Goal: Find specific page/section: Find specific page/section

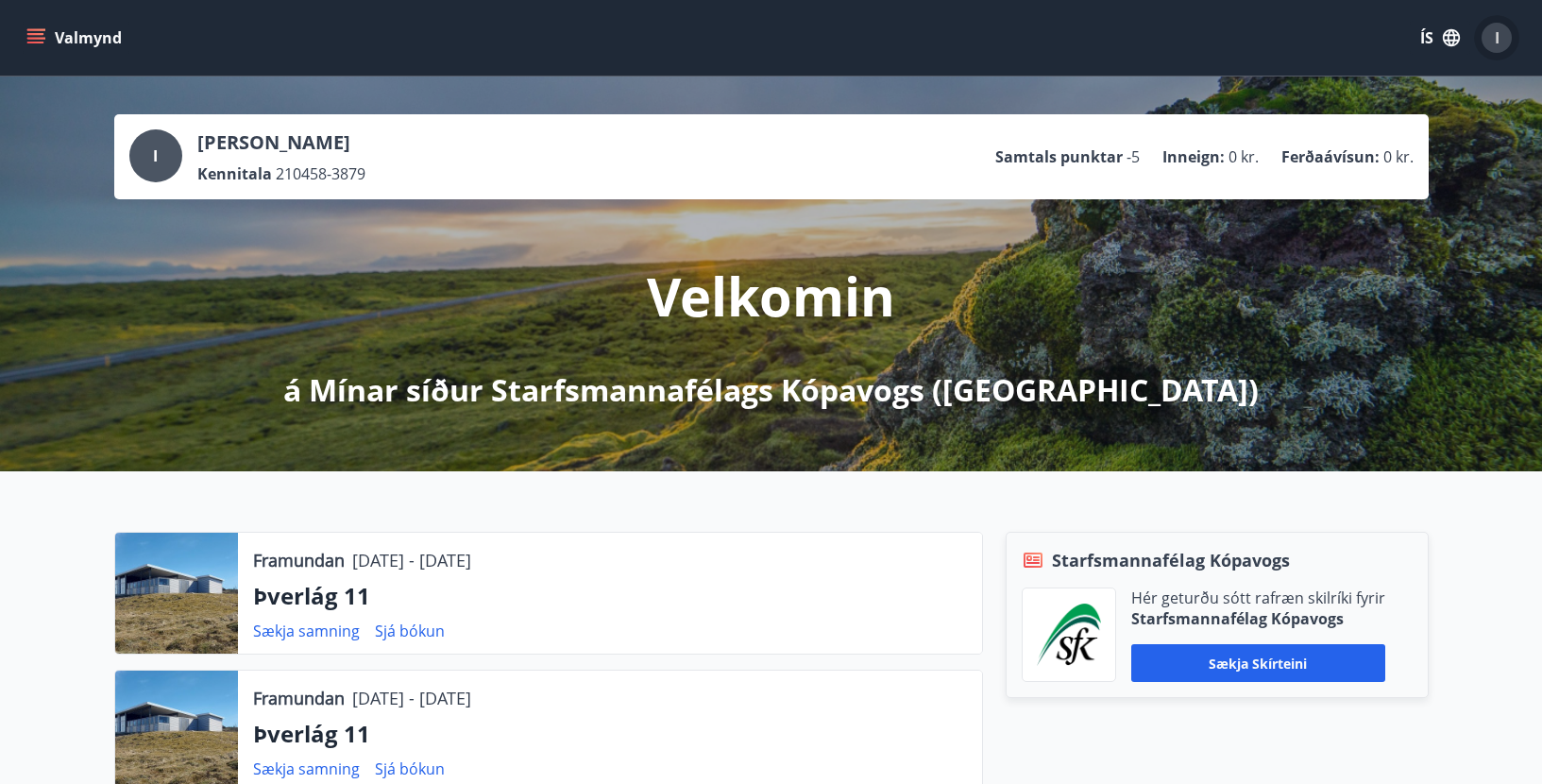
click at [1497, 30] on span "I" at bounding box center [1497, 38] width 5 height 21
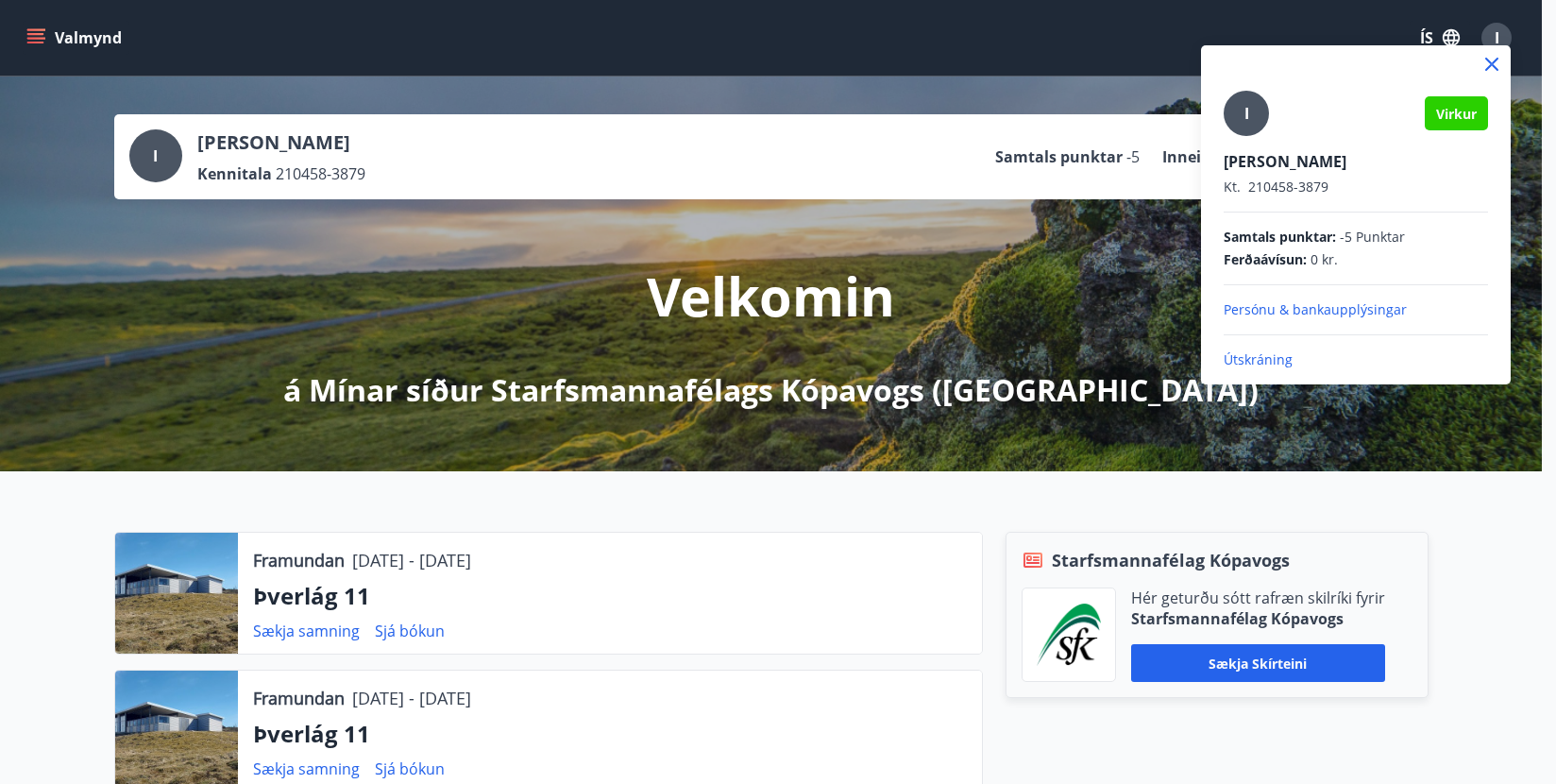
click at [1255, 352] on p "Útskráning" at bounding box center [1356, 360] width 265 height 19
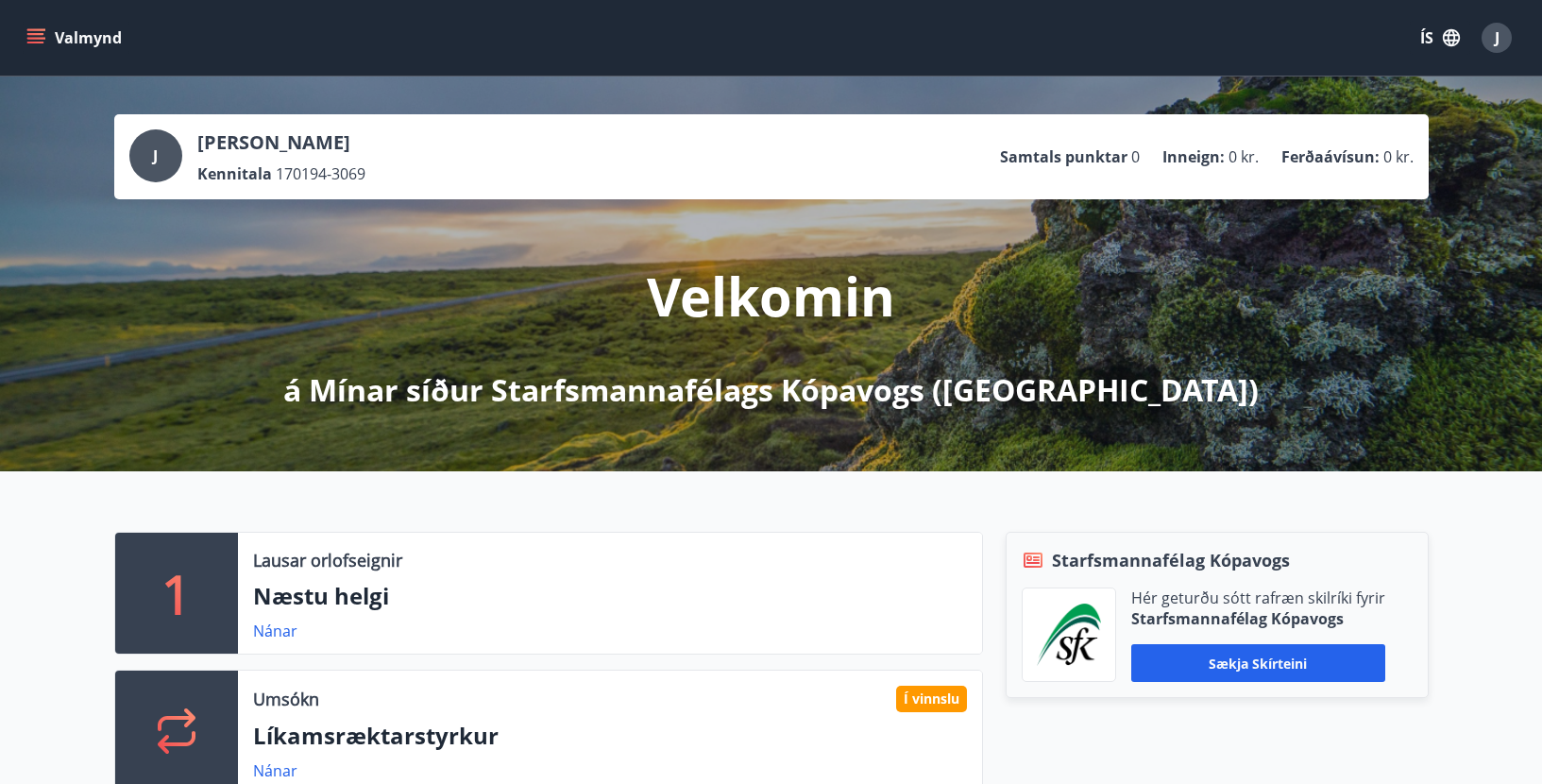
click at [61, 29] on button "Valmynd" at bounding box center [76, 38] width 106 height 34
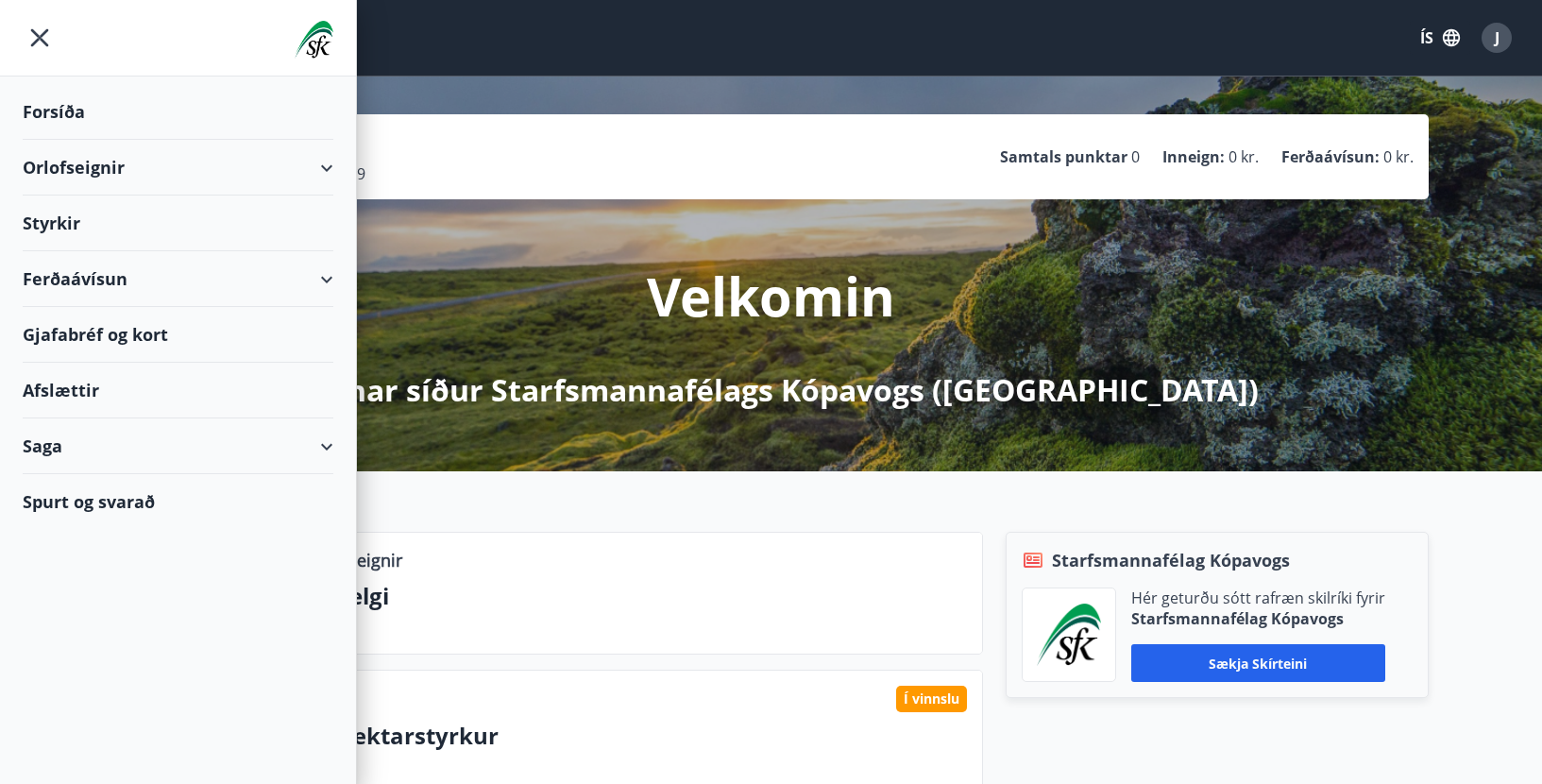
click at [52, 140] on div "Styrkir" at bounding box center [178, 112] width 310 height 56
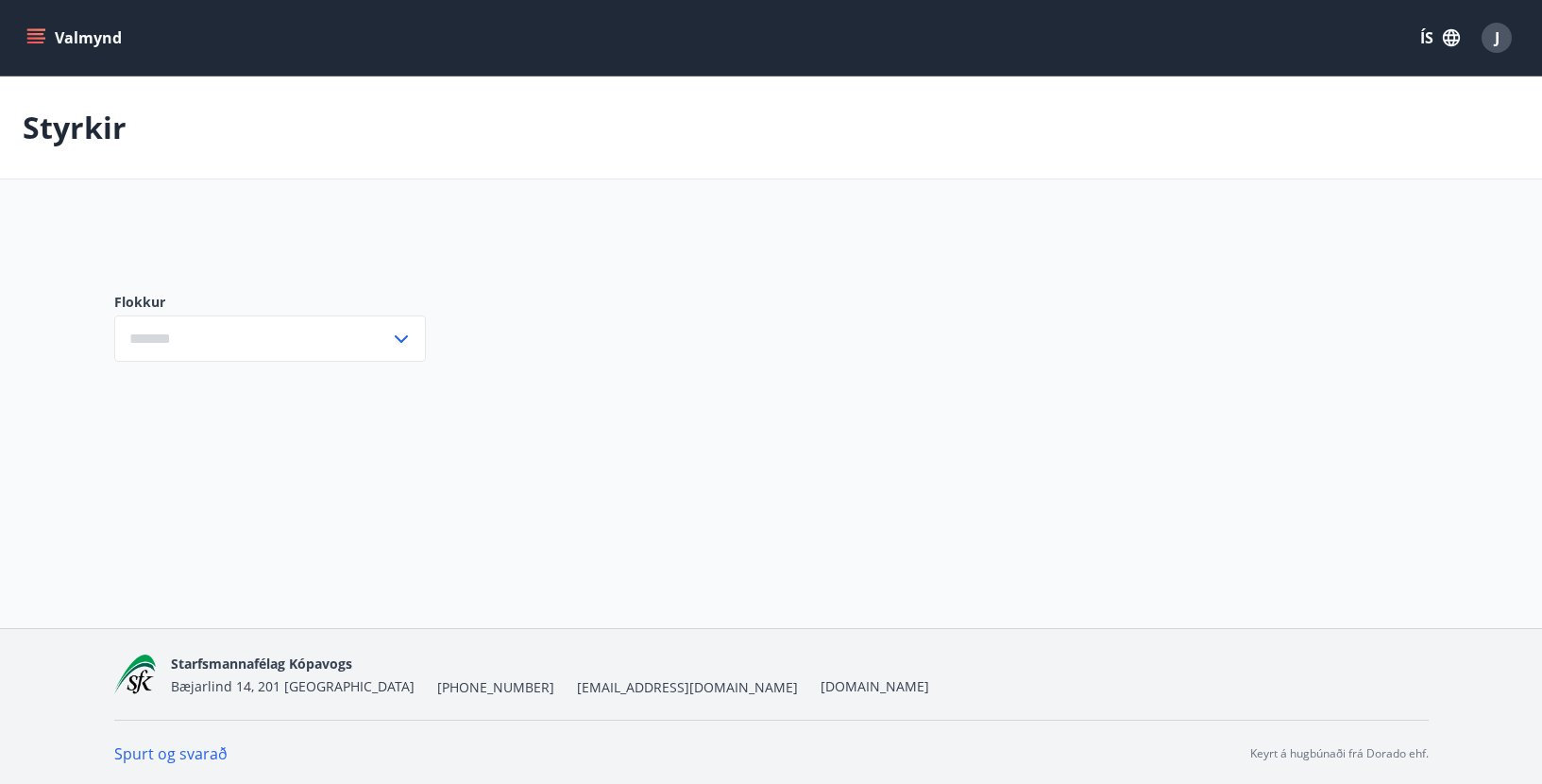
type input "***"
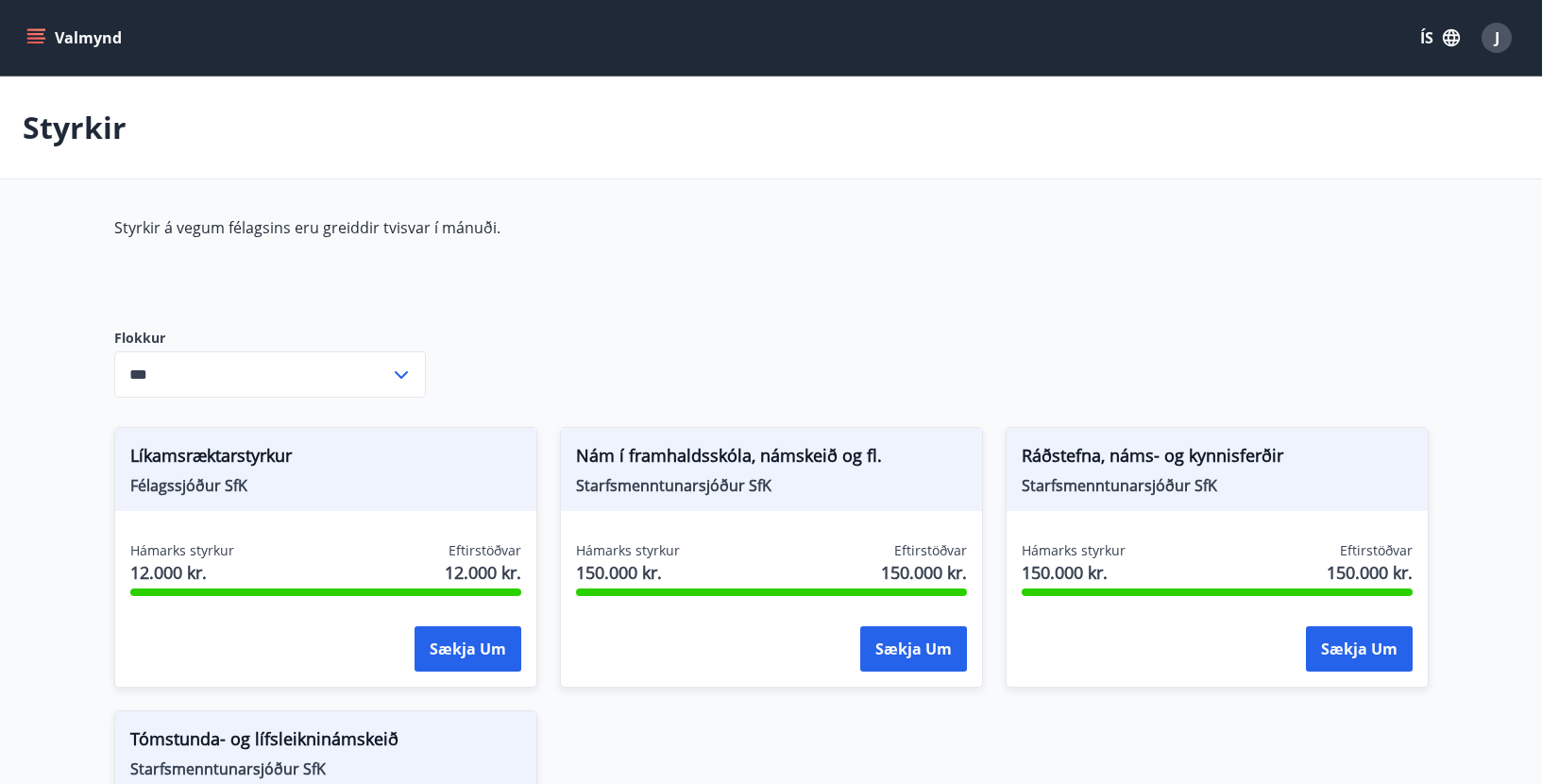
click at [45, 33] on icon "menu" at bounding box center [36, 38] width 19 height 19
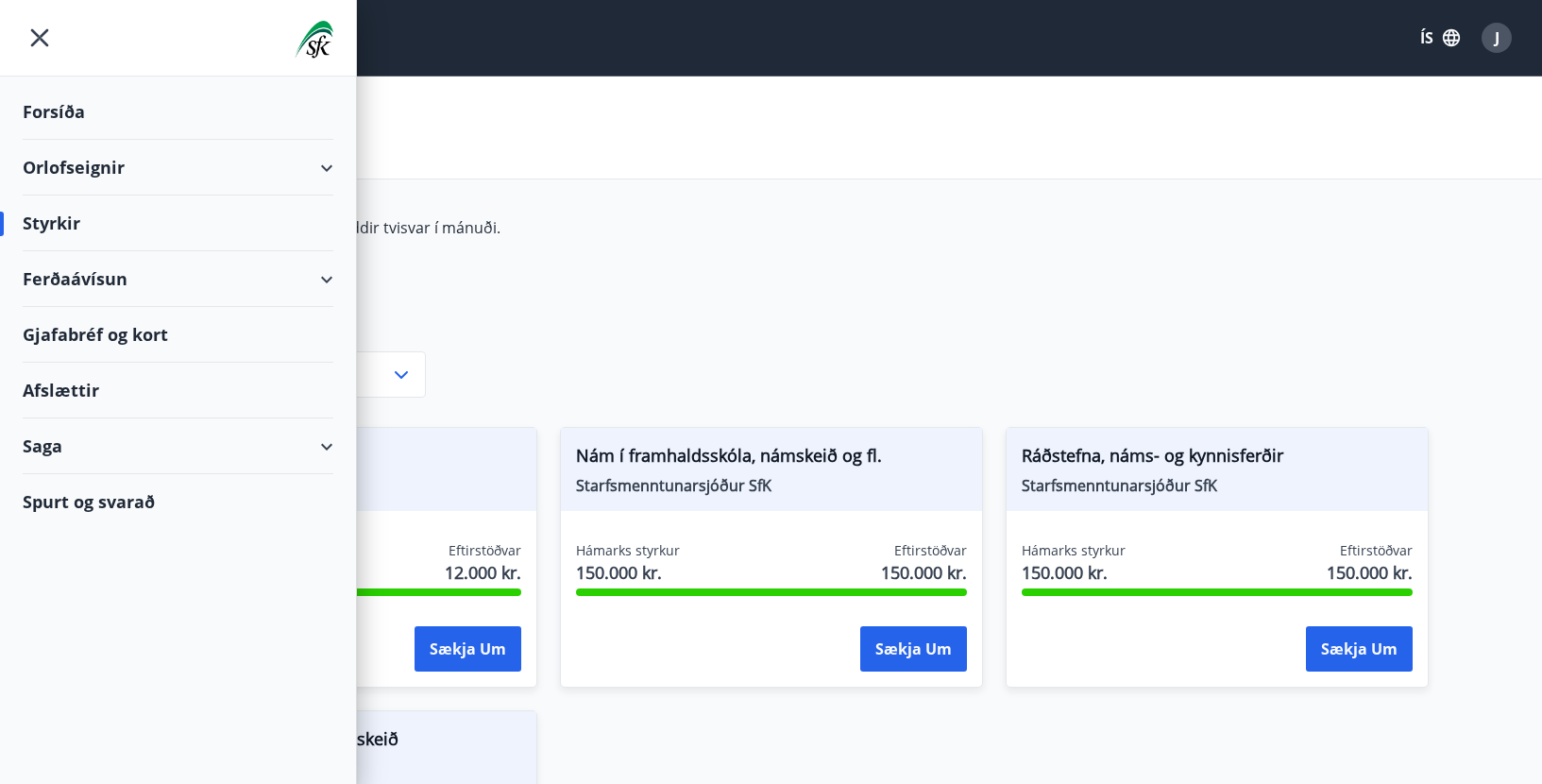
click at [59, 110] on div "Forsíða" at bounding box center [178, 112] width 310 height 56
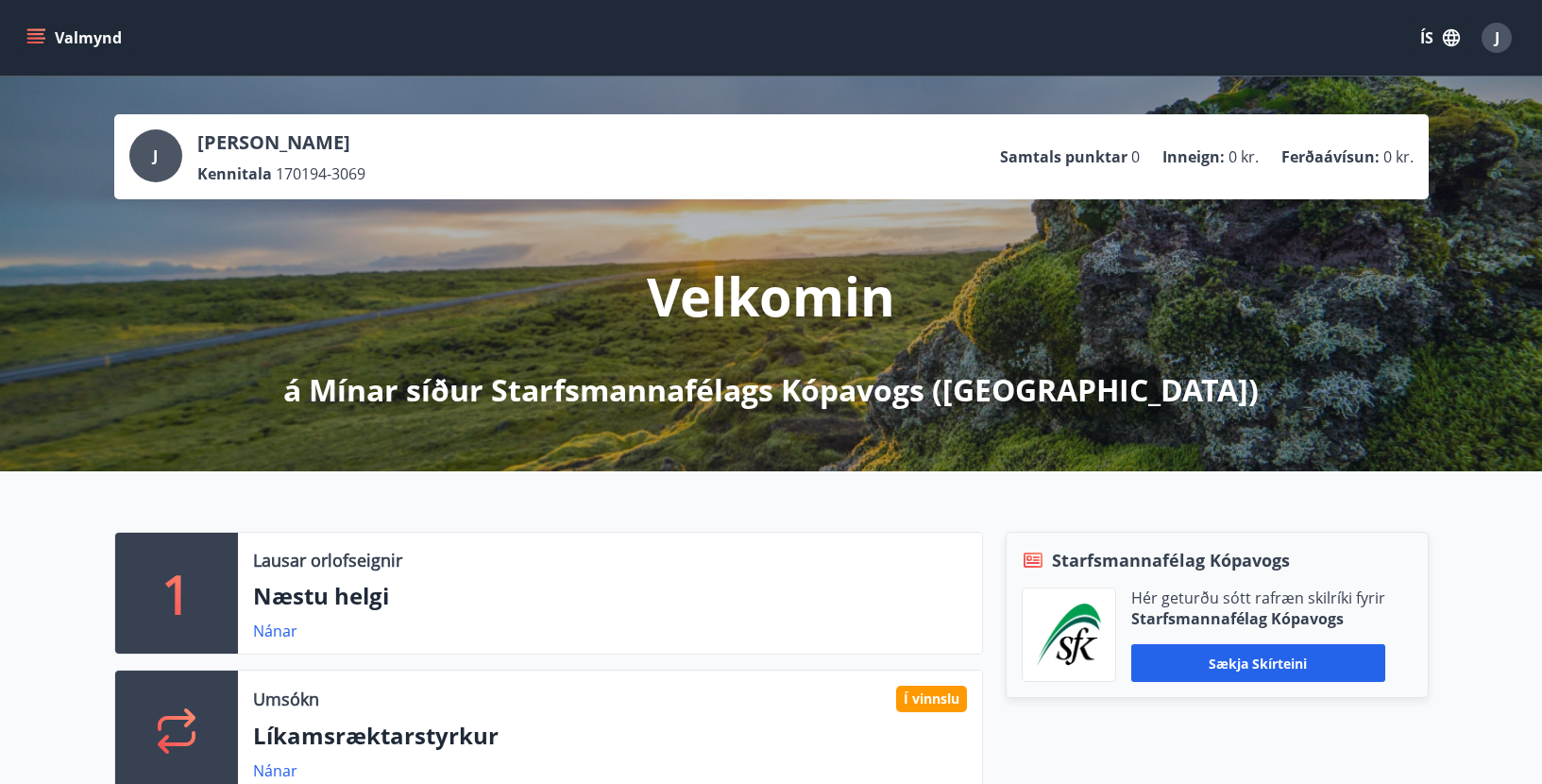
click at [169, 495] on div "1 Lausar orlofseignir Næstu helgi Nánar Umsókn Í vinnslu Líkamsræktarstyrkur Ná…" at bounding box center [771, 722] width 1542 height 504
click at [1494, 34] on div "J" at bounding box center [1497, 38] width 30 height 30
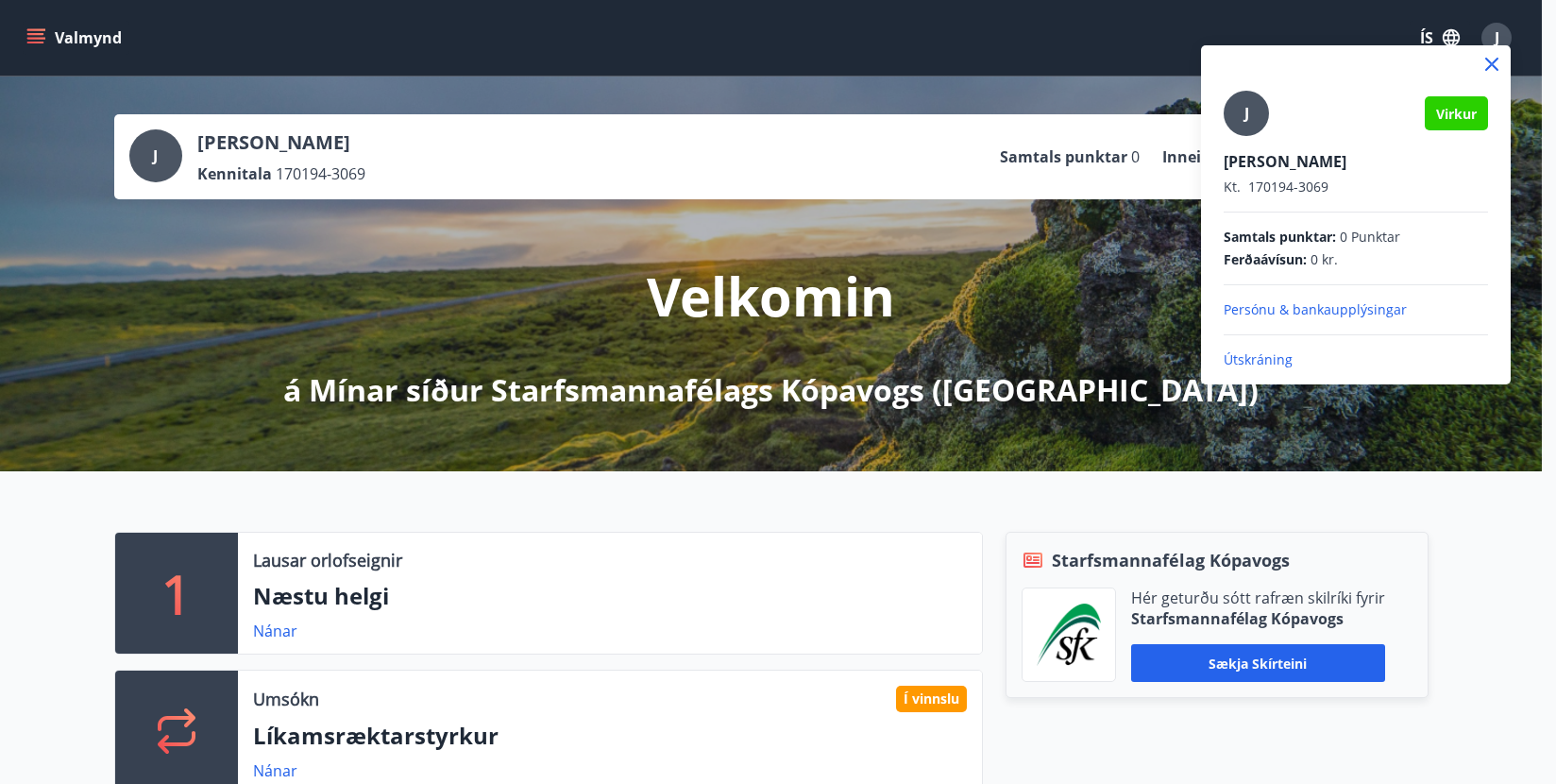
click at [1233, 358] on p "Útskráning" at bounding box center [1356, 360] width 265 height 19
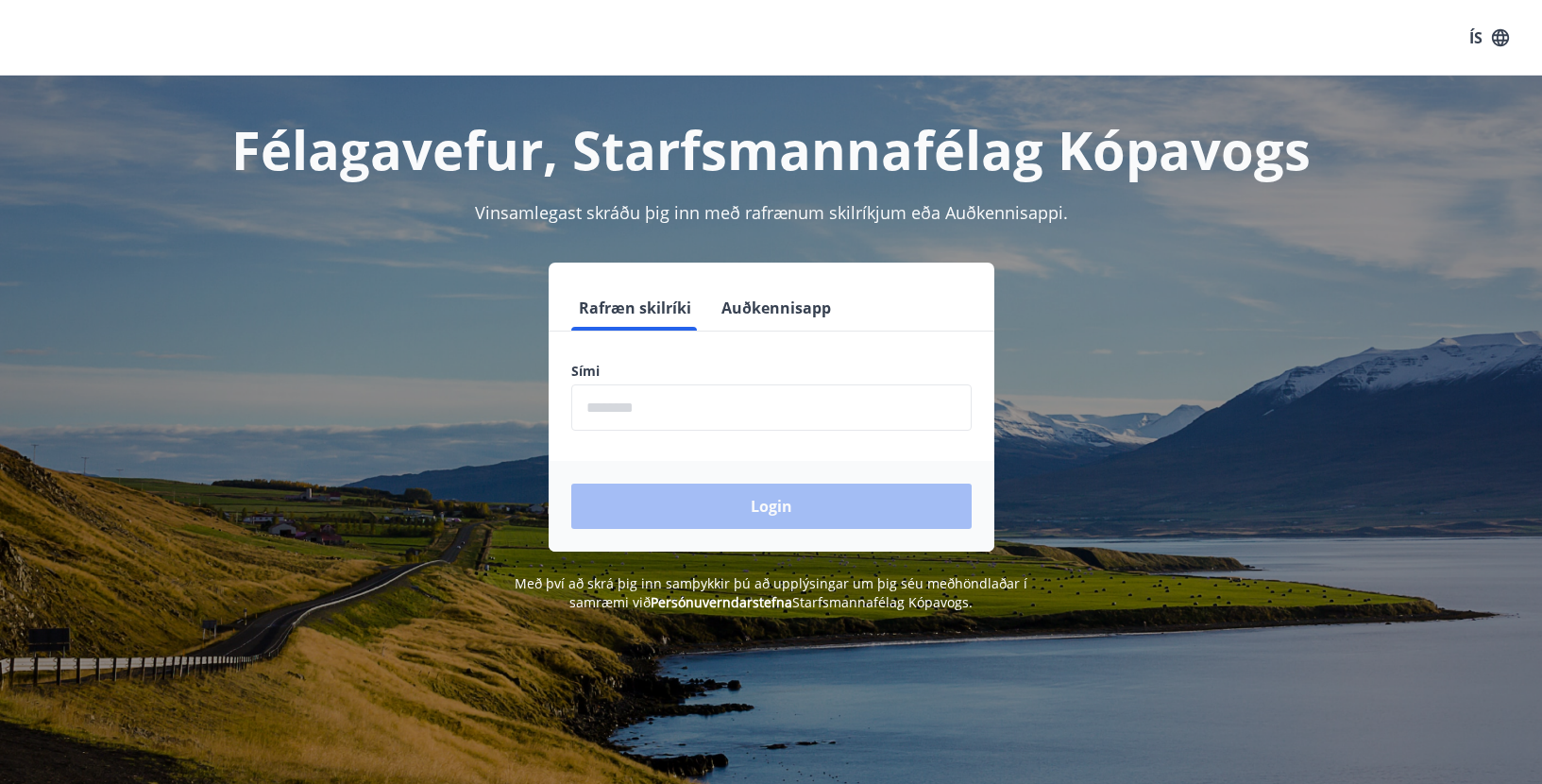
click at [602, 413] on input "phone" at bounding box center [772, 407] width 401 height 47
type input "********"
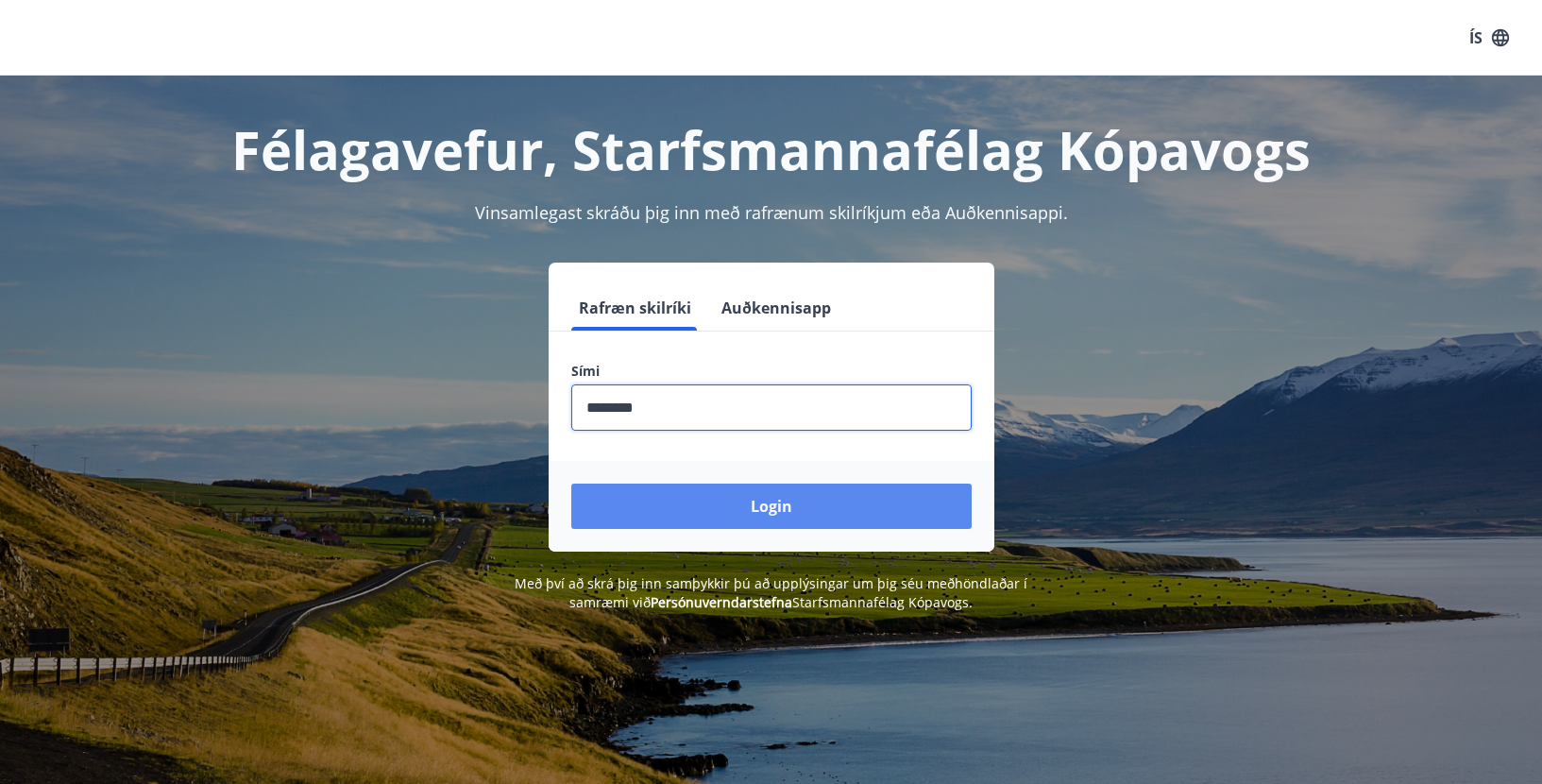
click at [717, 509] on button "Login" at bounding box center [772, 506] width 401 height 46
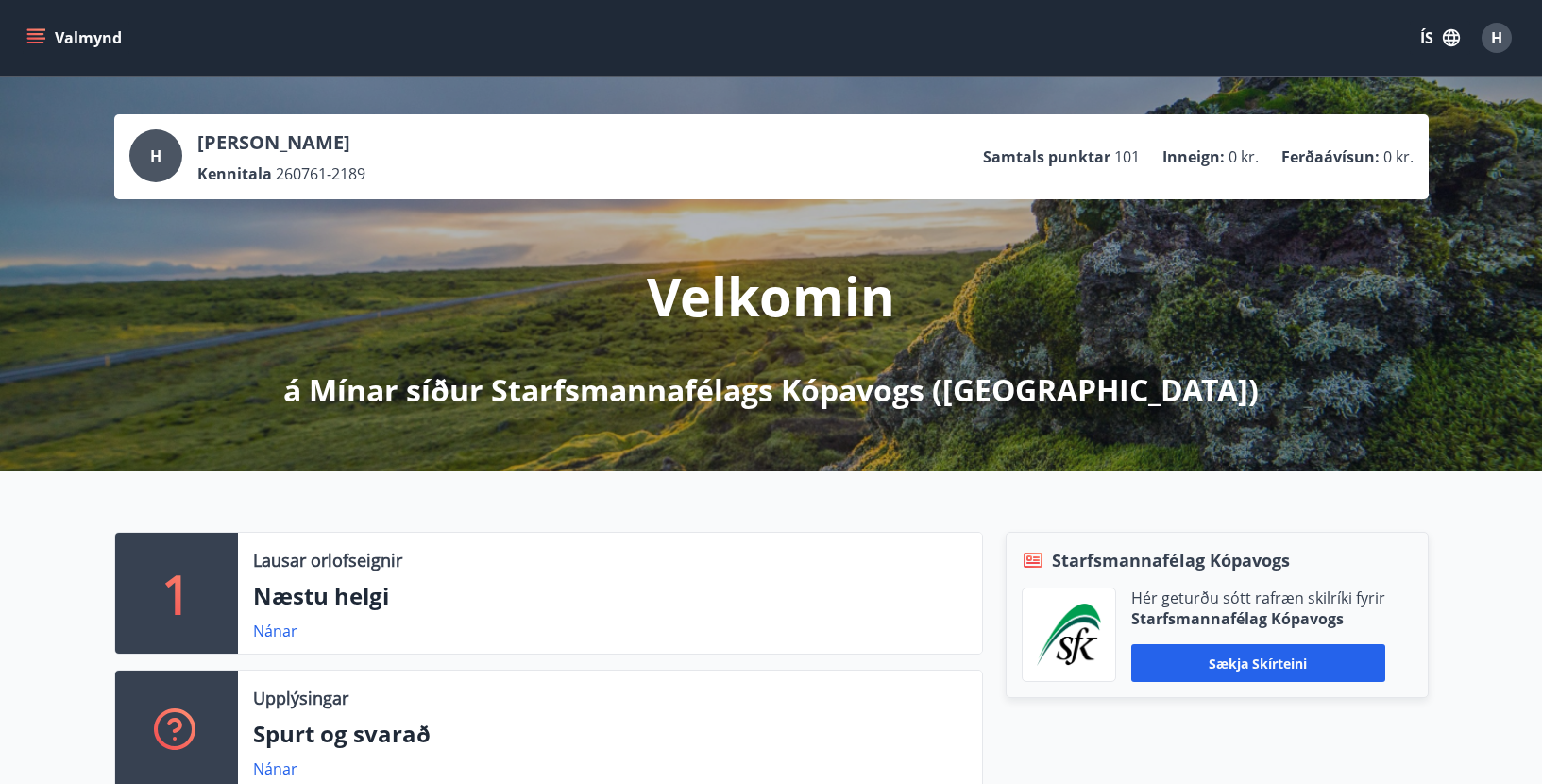
click at [73, 41] on button "Valmynd" at bounding box center [76, 38] width 106 height 34
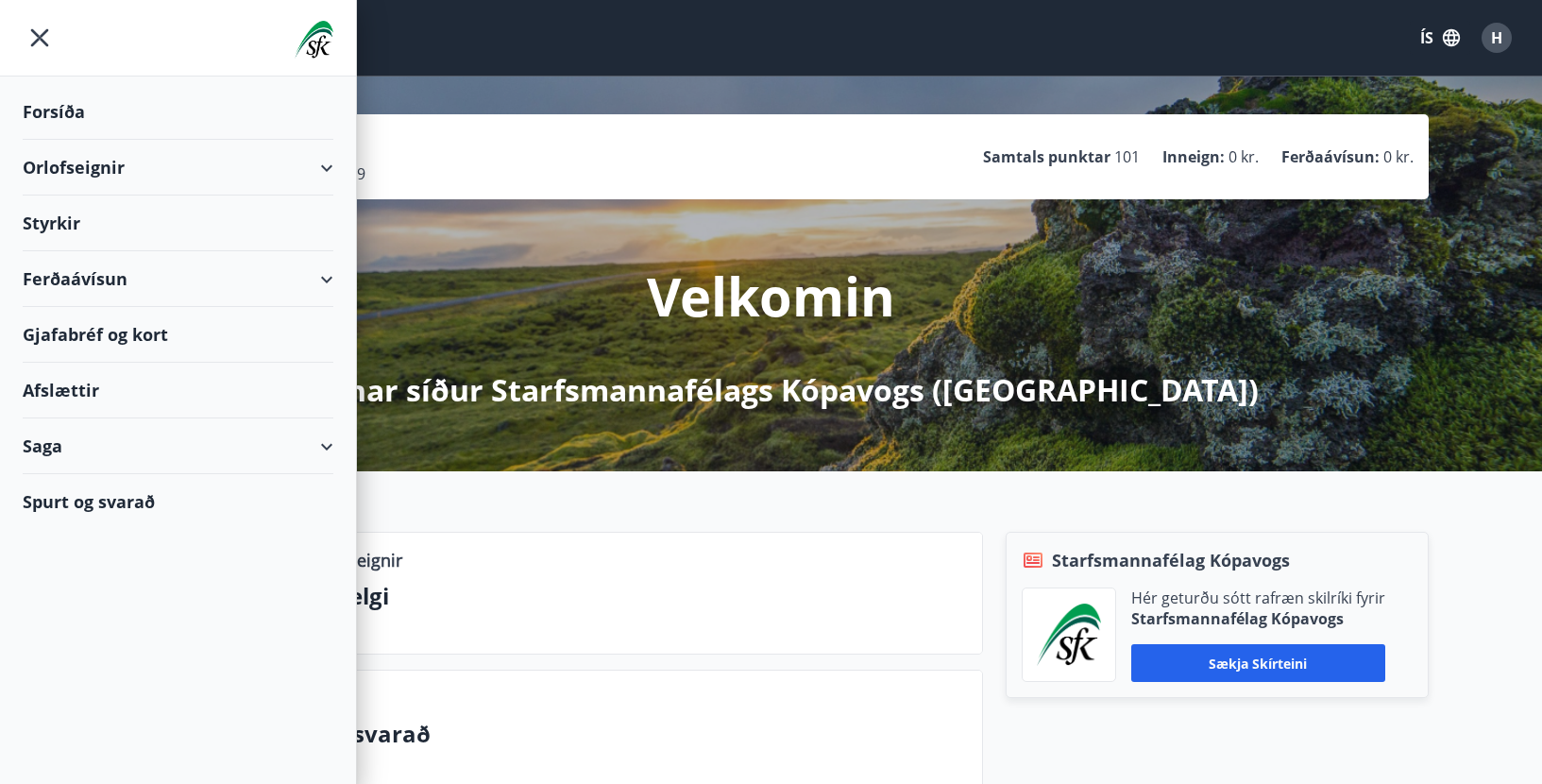
click at [324, 162] on div "Orlofseignir" at bounding box center [178, 167] width 310 height 56
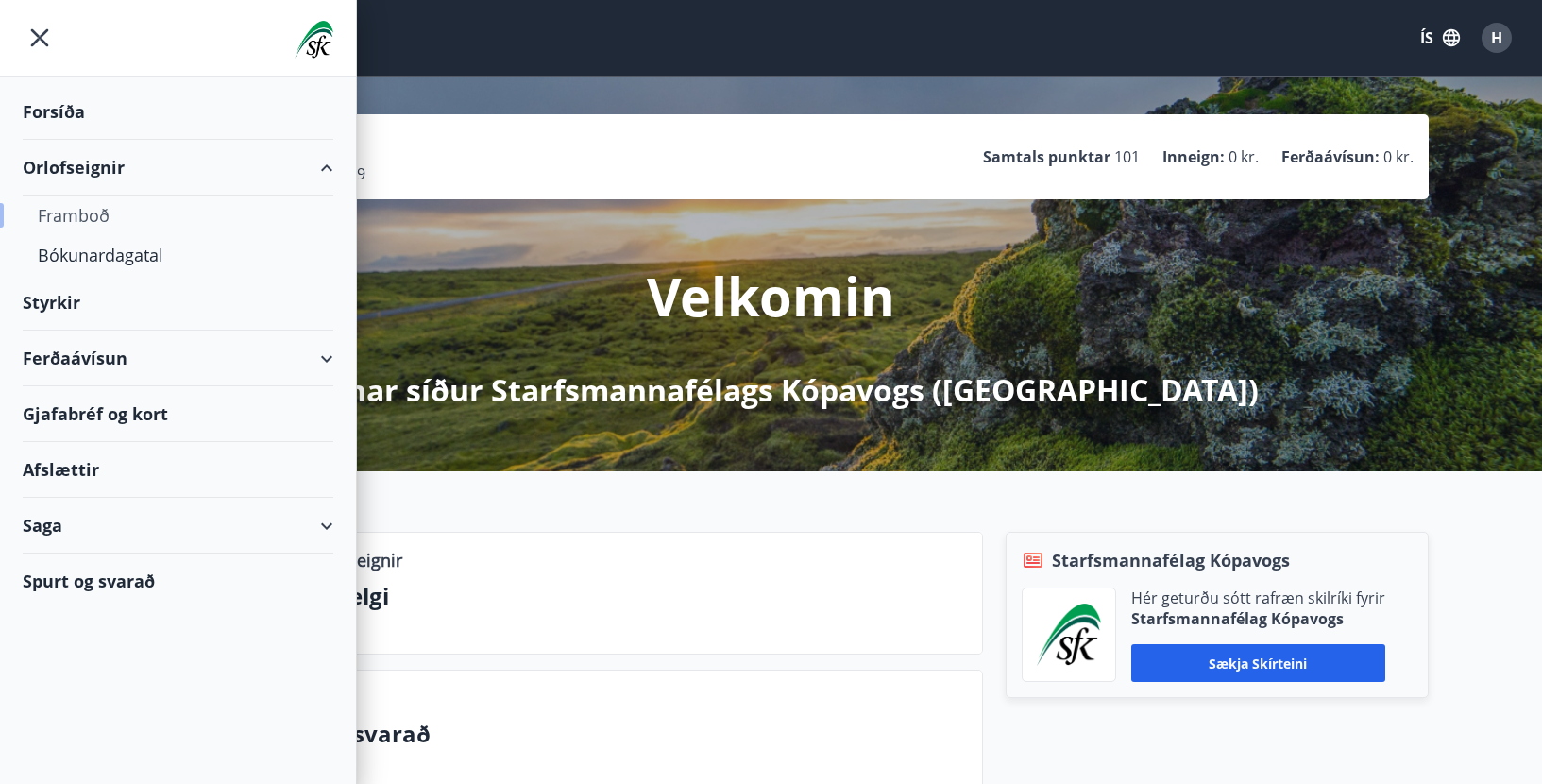
click at [84, 209] on div "Framboð" at bounding box center [178, 215] width 280 height 40
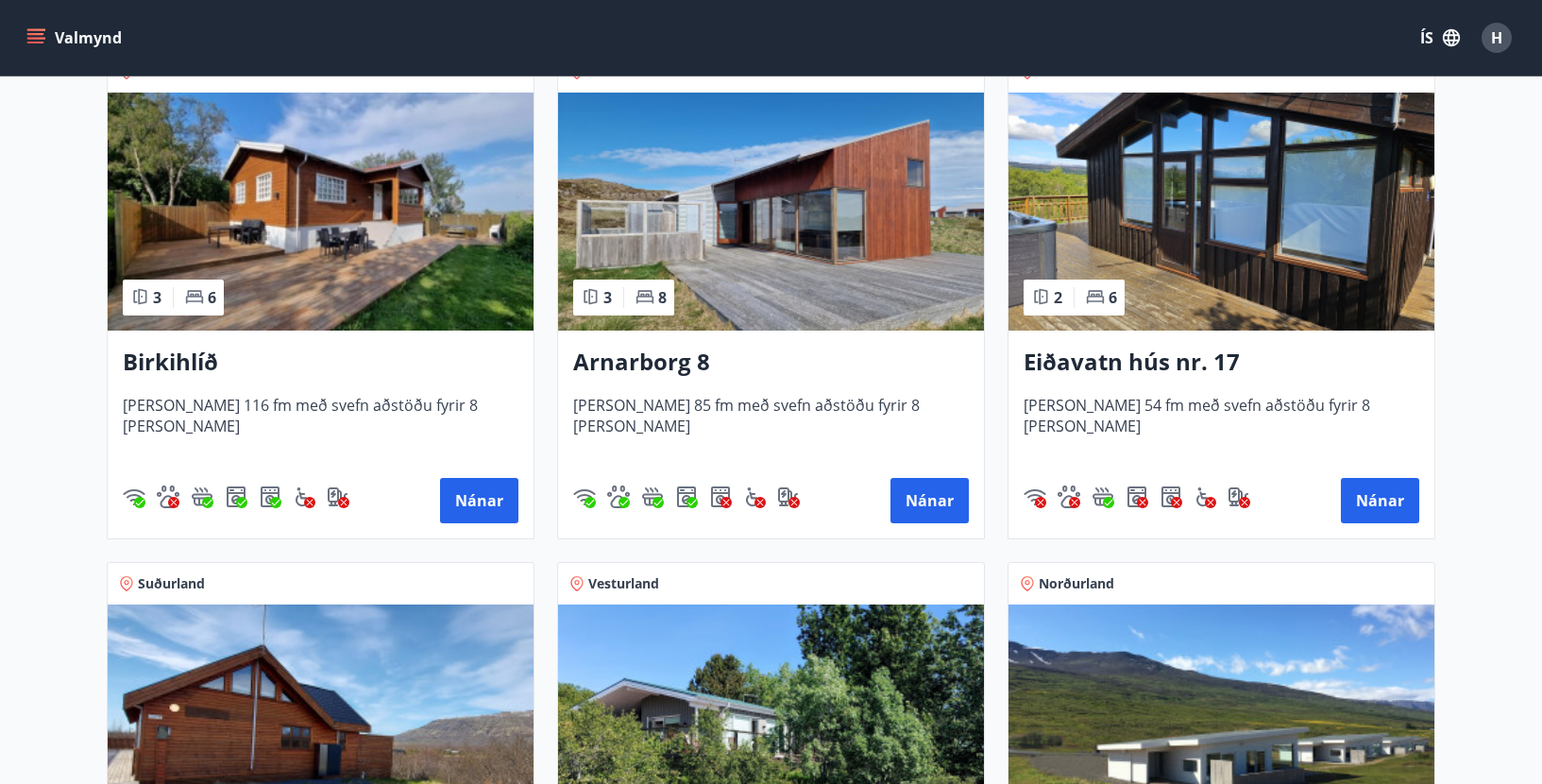
scroll to position [472, 0]
